Goal: Communication & Community: Answer question/provide support

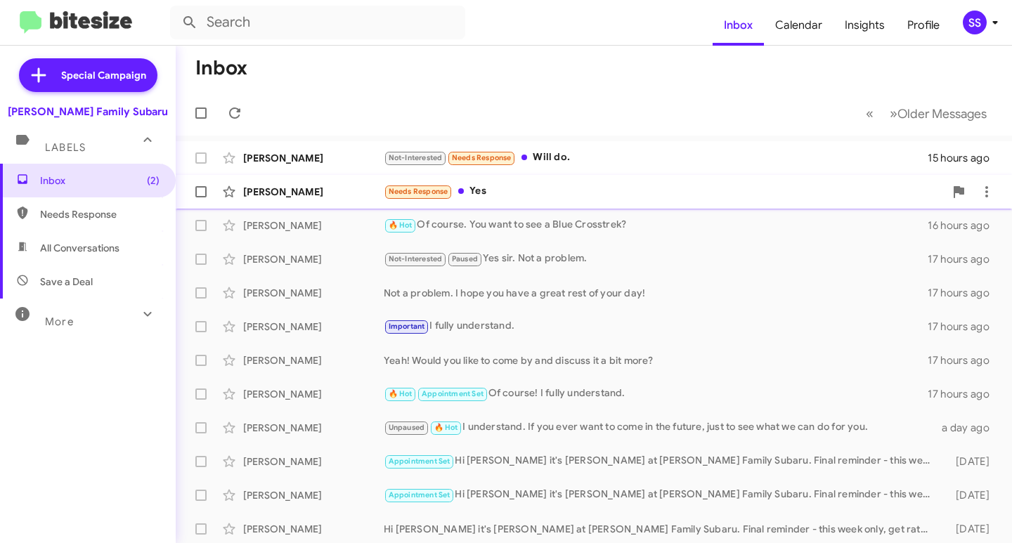
click at [720, 206] on span "[PERSON_NAME] Needs Response Yes 15 hours ago" at bounding box center [594, 192] width 836 height 34
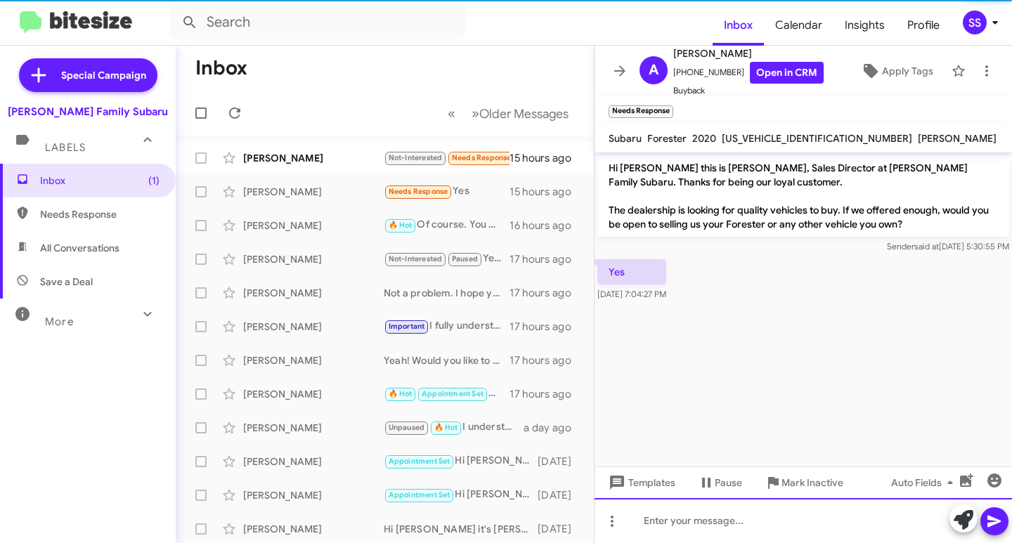
click at [689, 513] on div at bounding box center [803, 520] width 417 height 45
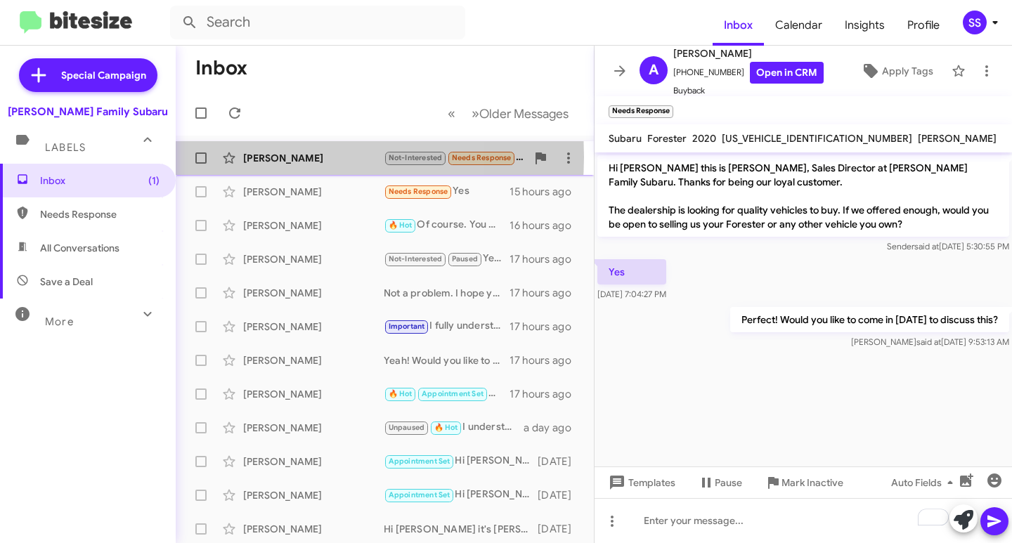
click at [266, 157] on div "[PERSON_NAME]" at bounding box center [313, 158] width 141 height 14
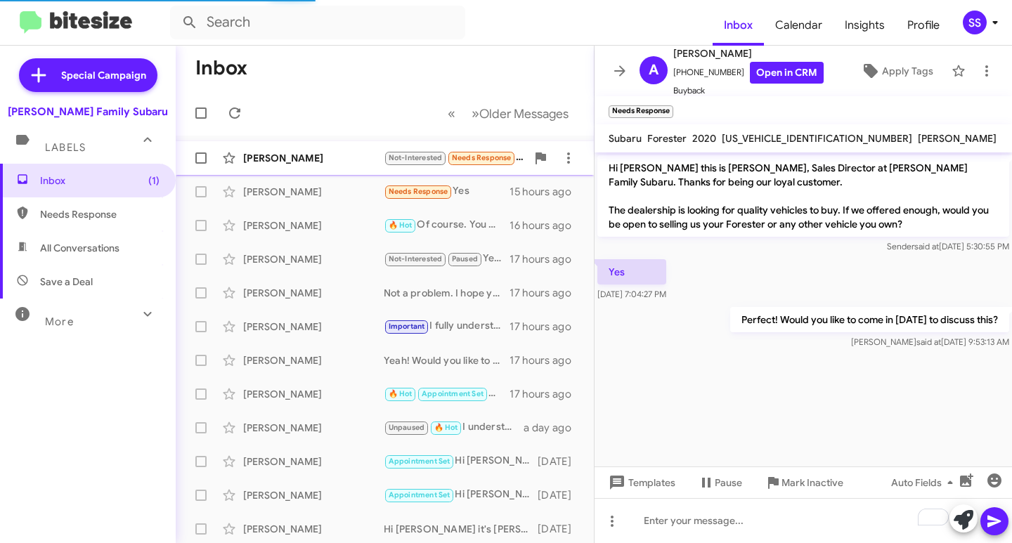
click at [311, 150] on div "[PERSON_NAME] Not-Interested Needs Response Will do. 15 hours ago" at bounding box center [385, 158] width 396 height 28
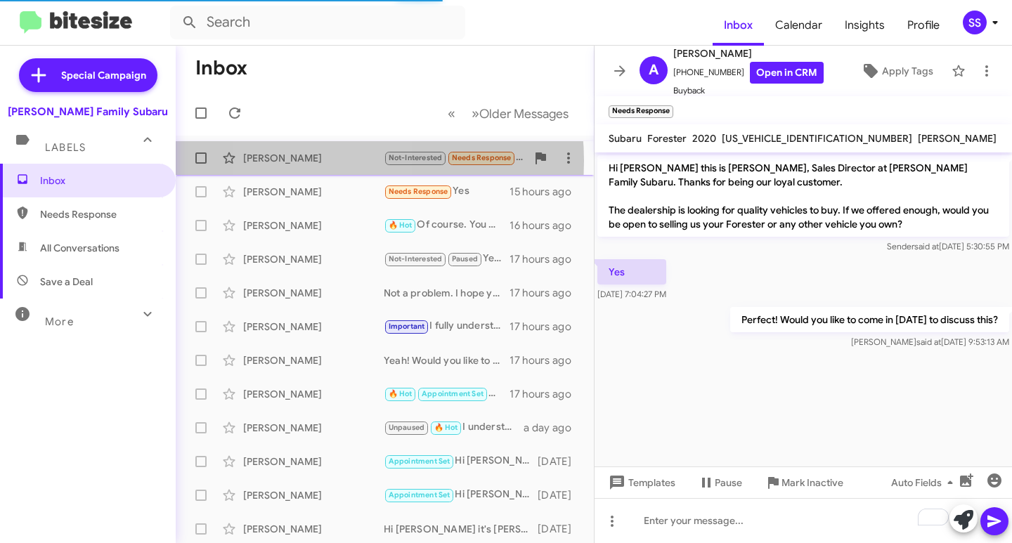
click at [320, 161] on div "[PERSON_NAME]" at bounding box center [313, 158] width 141 height 14
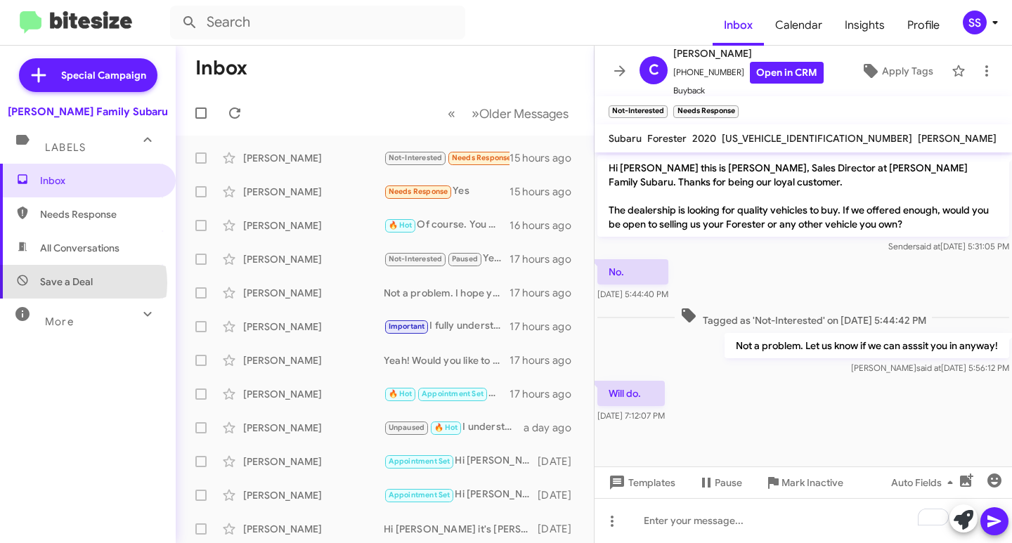
click at [74, 283] on span "Save a Deal" at bounding box center [66, 282] width 53 height 14
type input "in:not-interested"
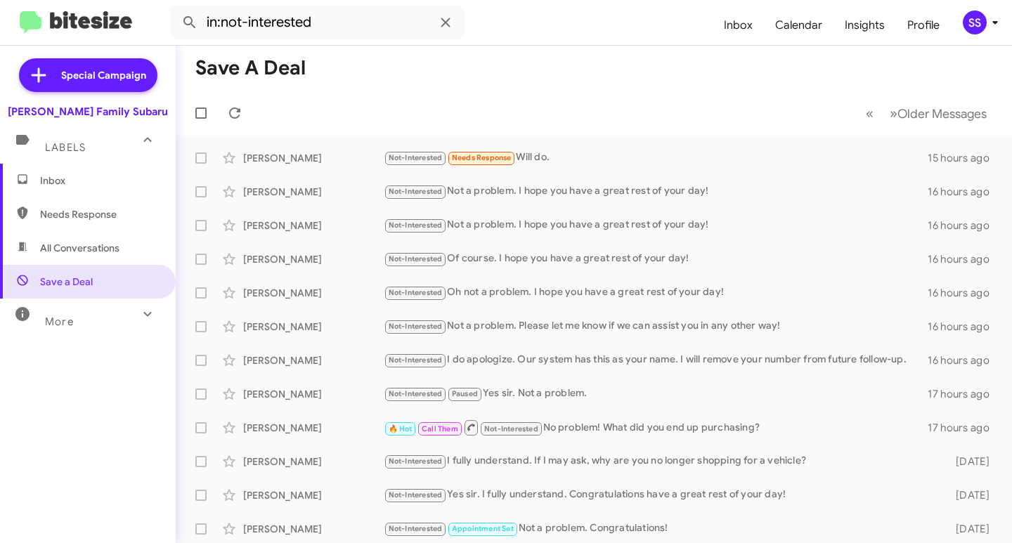
click at [65, 179] on span "Inbox" at bounding box center [99, 181] width 119 height 14
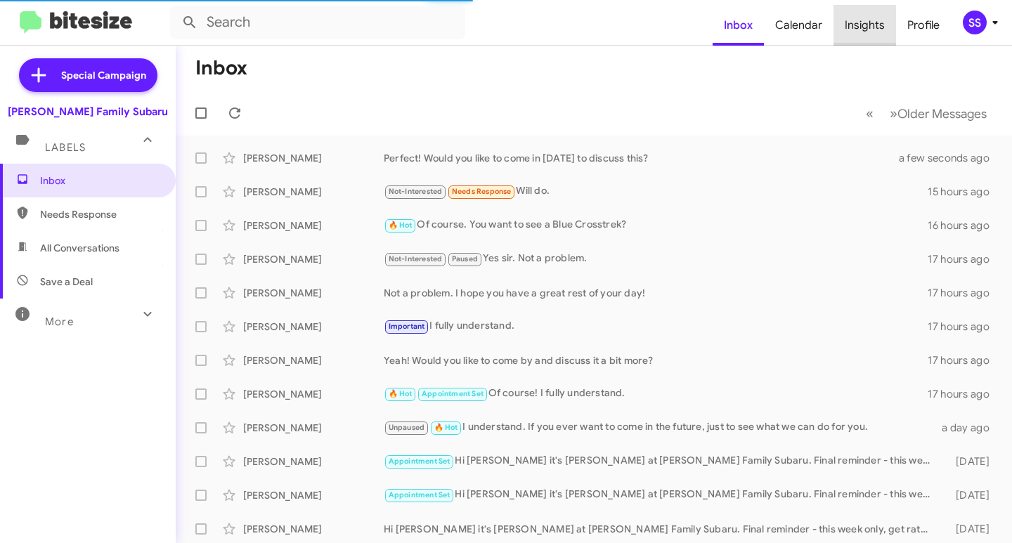
click at [871, 22] on span "Insights" at bounding box center [865, 25] width 63 height 41
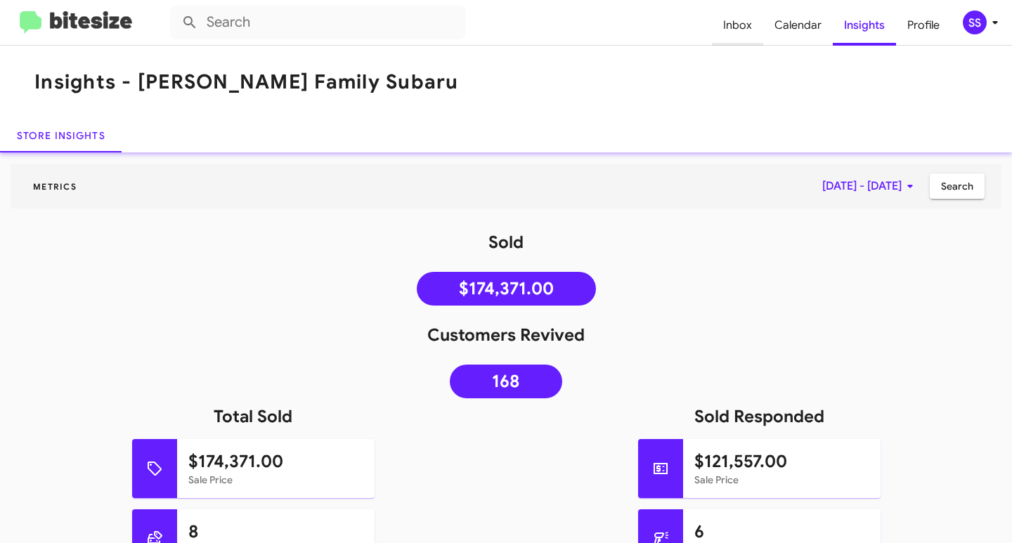
click at [731, 25] on span "Inbox" at bounding box center [737, 25] width 51 height 41
